Goal: Find specific page/section: Find specific page/section

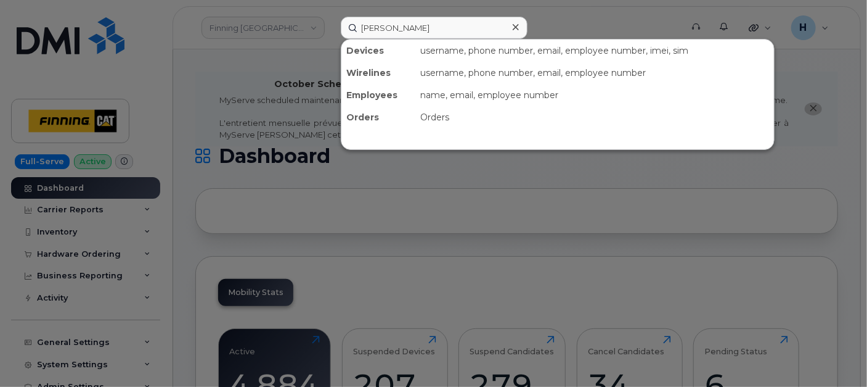
type input "[PERSON_NAME]"
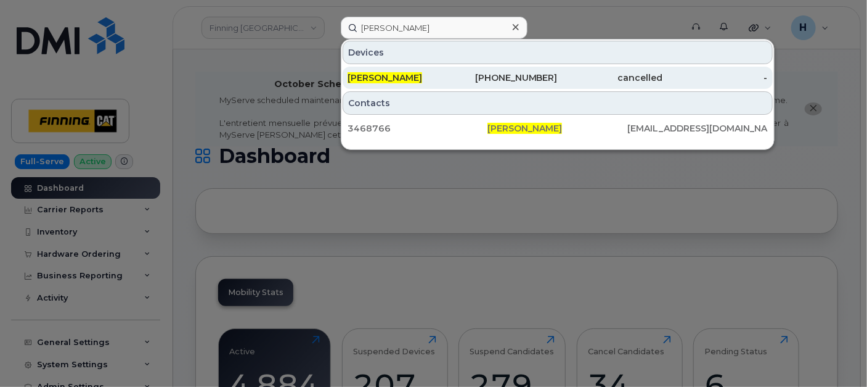
click at [403, 75] on span "[PERSON_NAME]" at bounding box center [385, 77] width 75 height 11
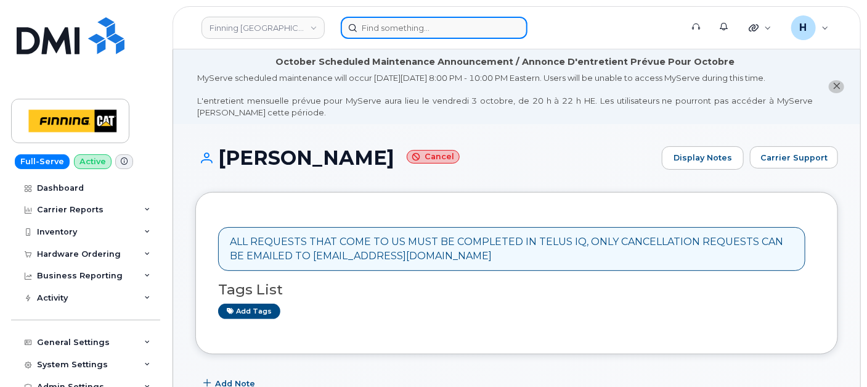
click at [411, 31] on input at bounding box center [434, 28] width 187 height 22
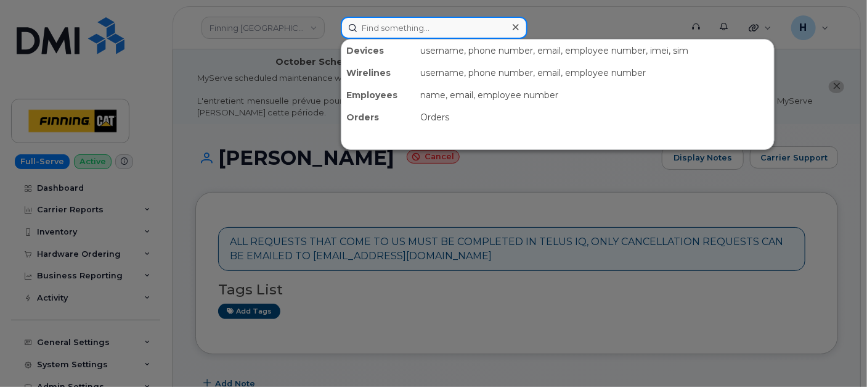
paste input "[PERSON_NAME]"
type input "[PERSON_NAME]"
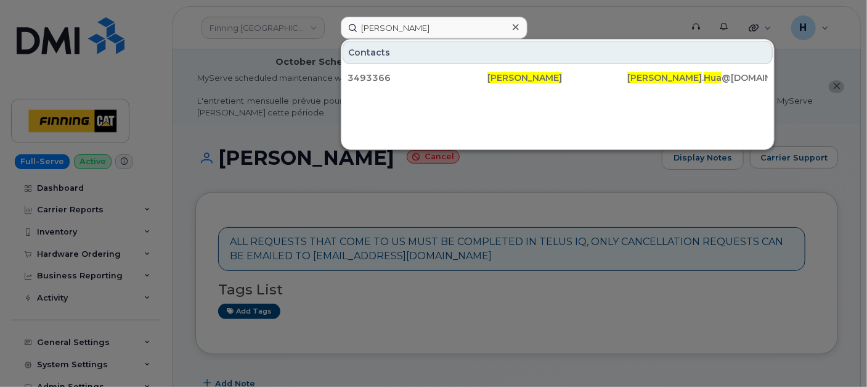
click at [513, 28] on icon at bounding box center [516, 27] width 6 height 10
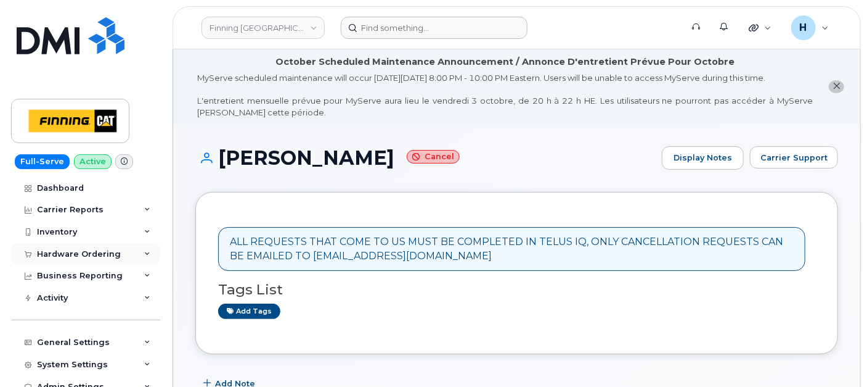
click at [84, 257] on div "Hardware Ordering" at bounding box center [79, 254] width 84 height 10
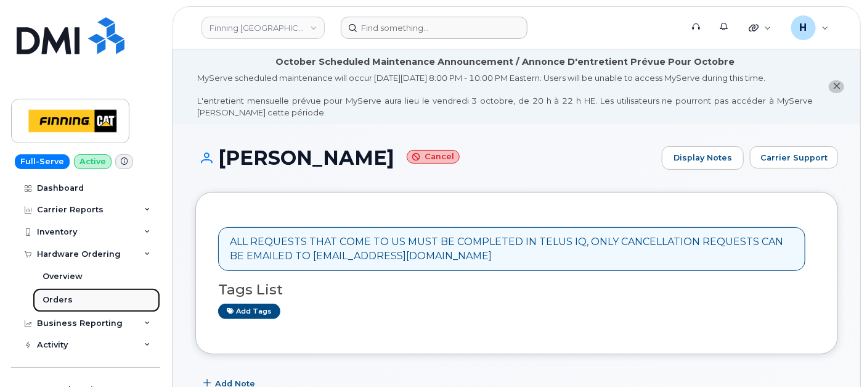
click at [63, 296] on div "Orders" at bounding box center [58, 299] width 30 height 11
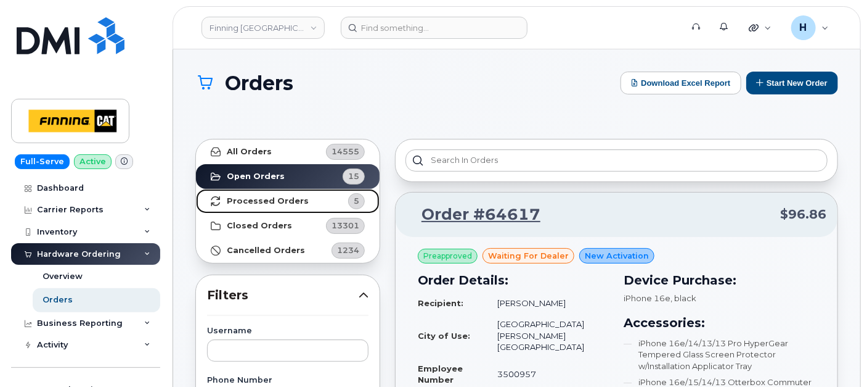
click at [313, 206] on link "Processed Orders 5" at bounding box center [288, 201] width 184 height 25
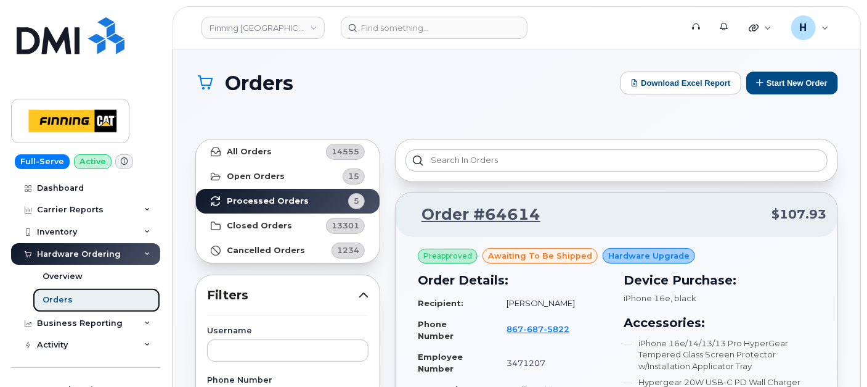
click at [114, 307] on link "Orders" at bounding box center [97, 299] width 128 height 23
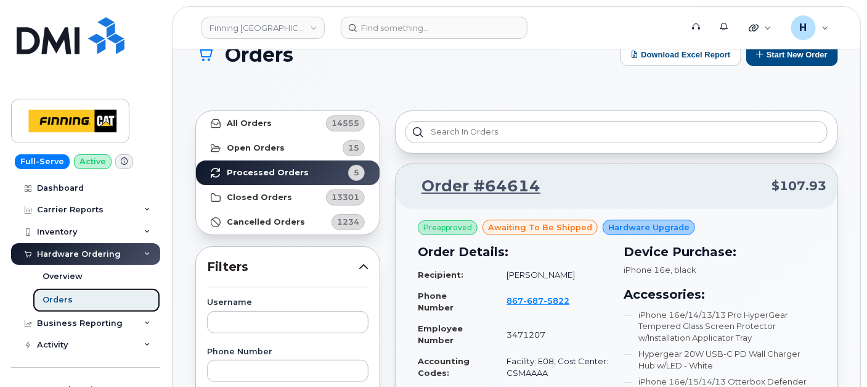
scroll to position [68, 0]
